Goal: Submit feedback/report problem: Submit feedback/report problem

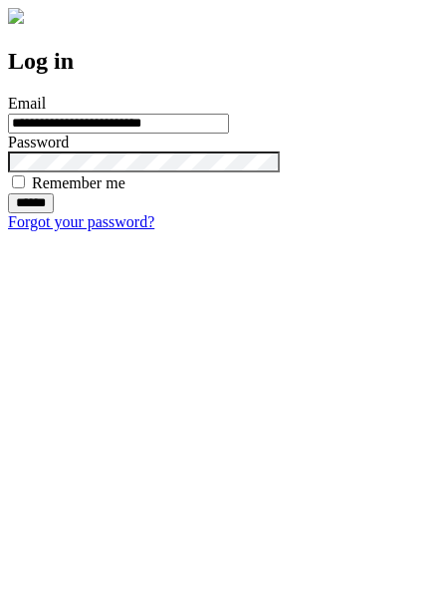
type input "**********"
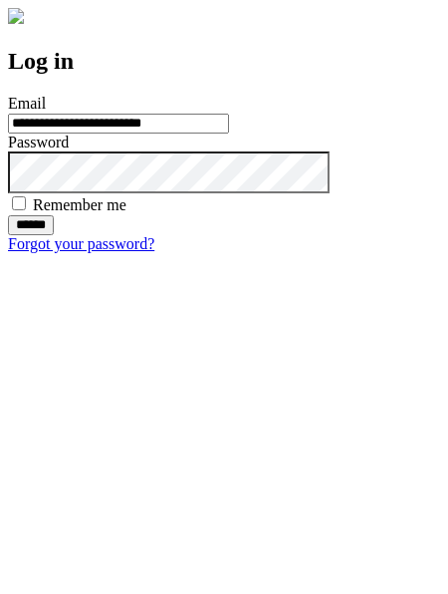
click at [54, 235] on input "******" at bounding box center [31, 225] width 46 height 20
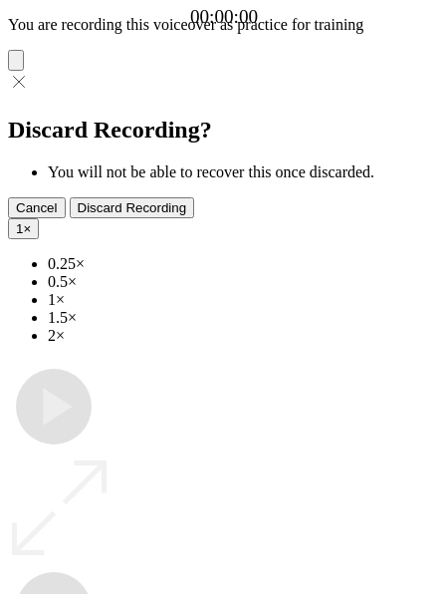
type input "**********"
